Goal: Find specific page/section: Locate a particular part of the current website

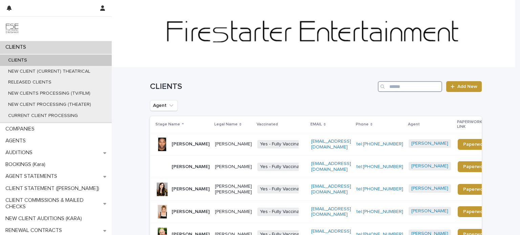
click at [408, 88] on input "Search" at bounding box center [410, 86] width 64 height 11
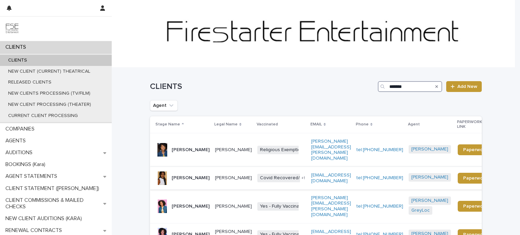
type input "*******"
click at [198, 172] on td "[PERSON_NAME]" at bounding box center [181, 178] width 62 height 23
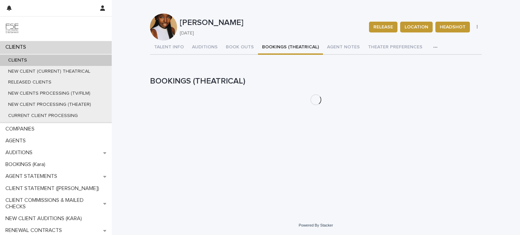
click at [277, 47] on button "BOOKINGS (THEATRICAL)" at bounding box center [290, 48] width 65 height 14
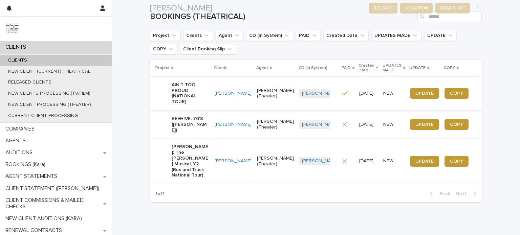
scroll to position [79, 0]
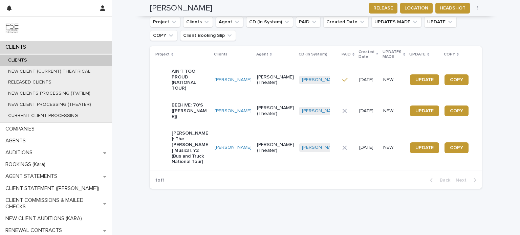
click at [200, 109] on p "BEEHIVE: 70'S ([PERSON_NAME])" at bounding box center [191, 111] width 38 height 17
